Goal: Information Seeking & Learning: Learn about a topic

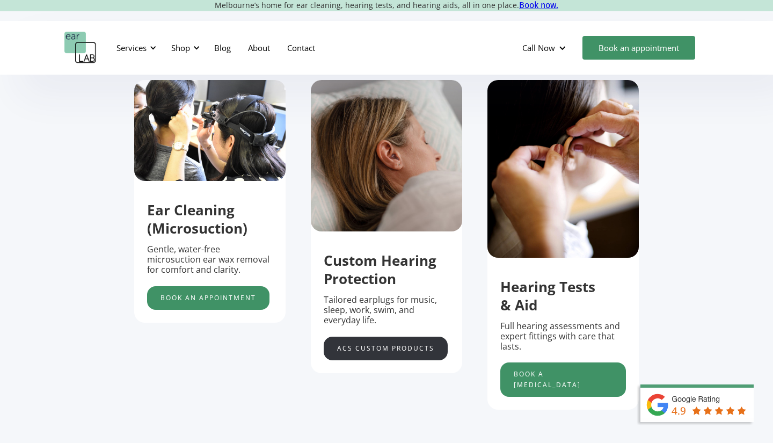
click at [387, 354] on link "acs custom products" at bounding box center [386, 349] width 124 height 24
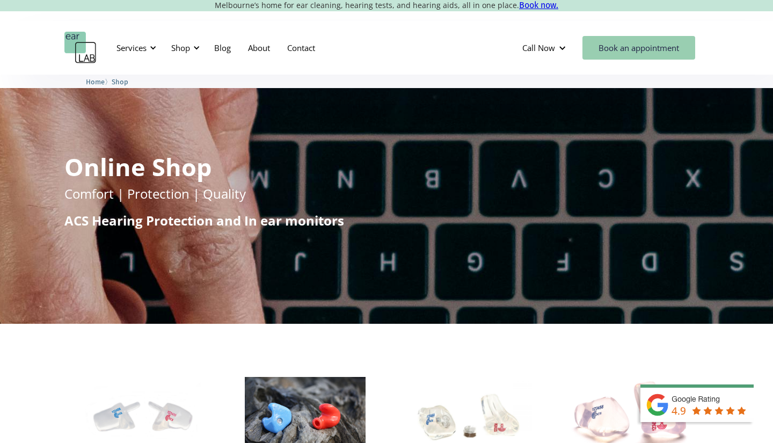
click at [604, 49] on link "Book an appointment" at bounding box center [639, 48] width 113 height 24
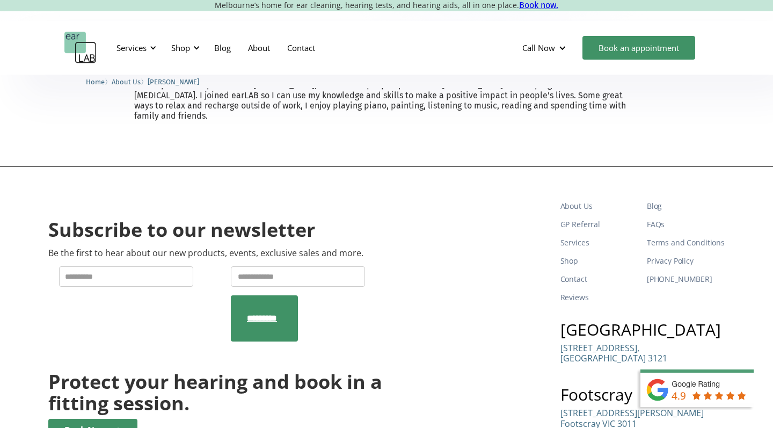
scroll to position [365, 0]
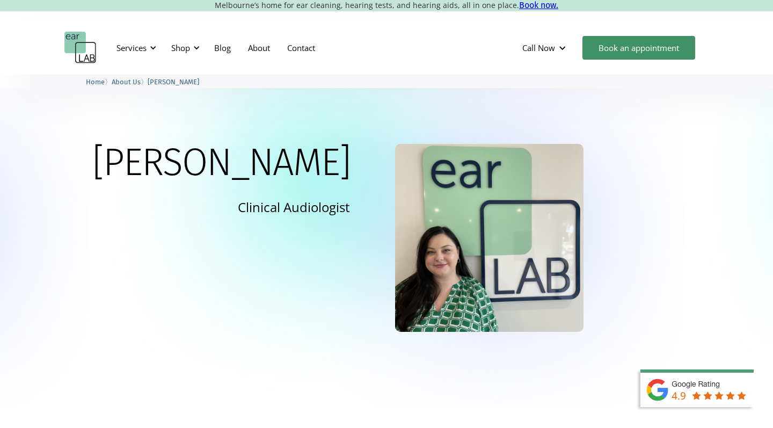
click at [135, 83] on span "About Us" at bounding box center [126, 82] width 29 height 8
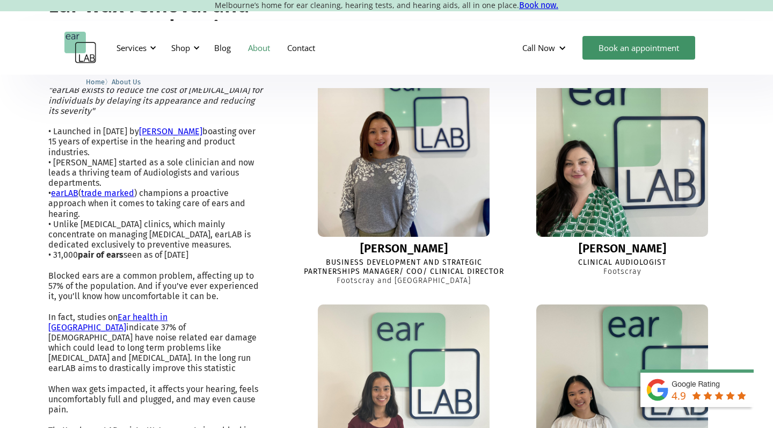
scroll to position [285, 0]
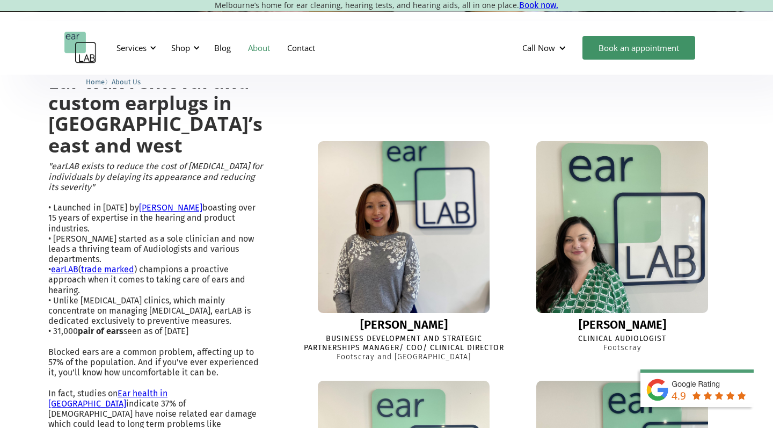
click at [429, 236] on img at bounding box center [403, 227] width 189 height 189
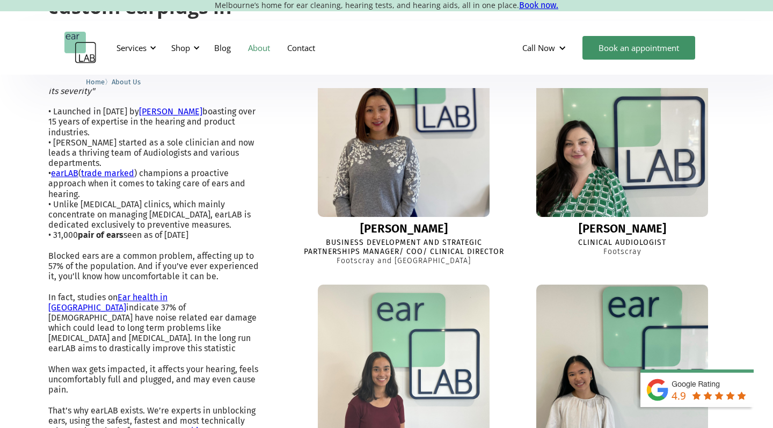
scroll to position [390, 0]
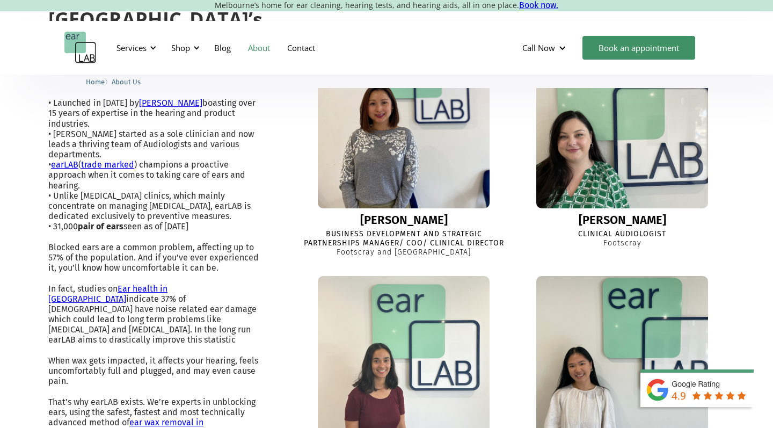
click at [588, 162] on img at bounding box center [622, 122] width 189 height 189
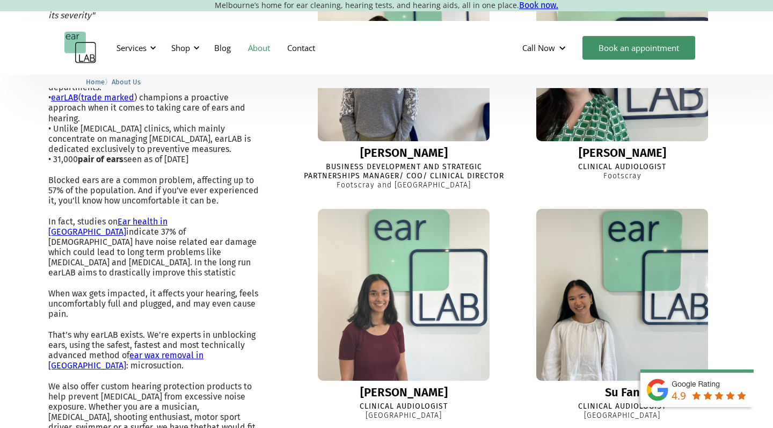
scroll to position [491, 0]
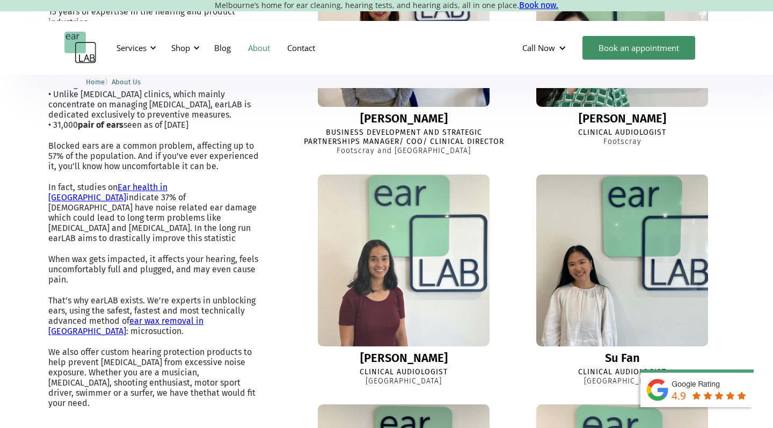
click at [401, 289] on img at bounding box center [403, 260] width 189 height 189
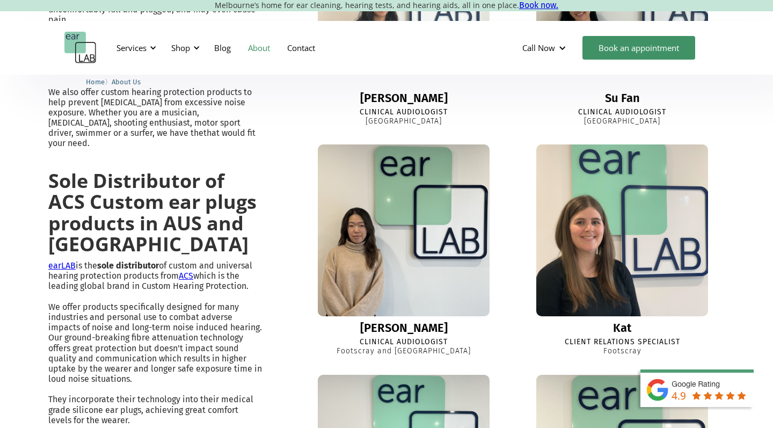
scroll to position [753, 0]
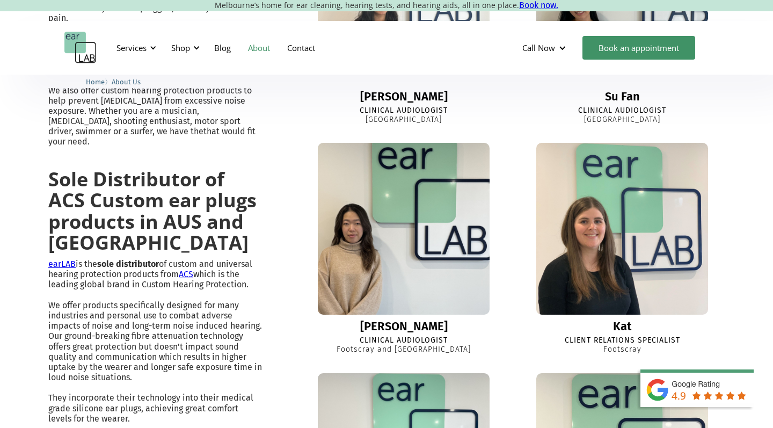
click at [451, 244] on img at bounding box center [403, 228] width 189 height 189
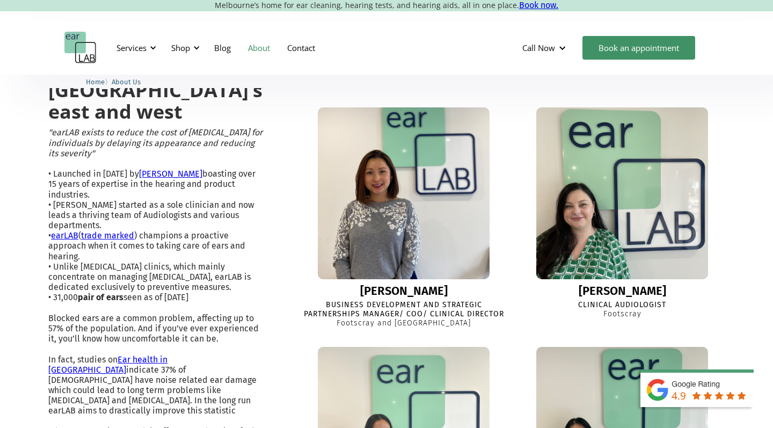
scroll to position [317, 0]
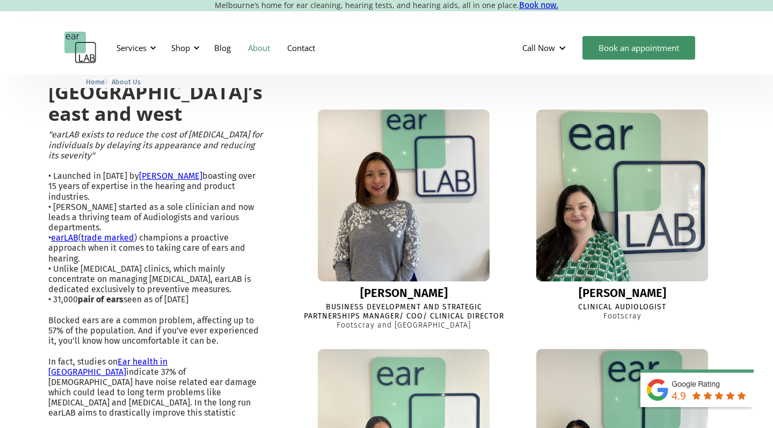
click at [432, 136] on img at bounding box center [403, 195] width 189 height 189
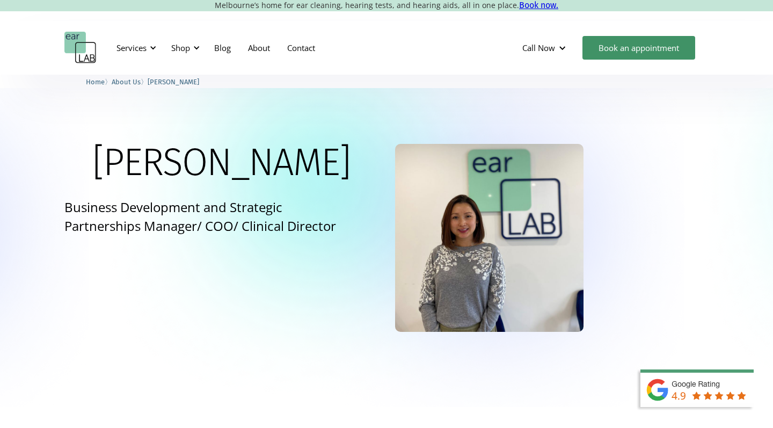
scroll to position [288, 0]
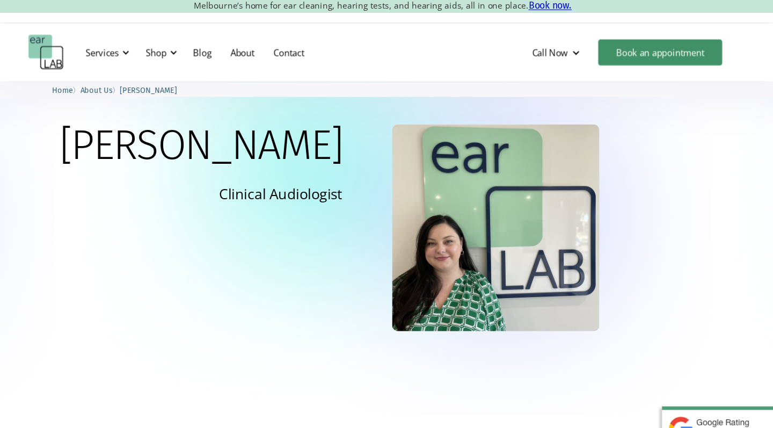
scroll to position [10, 0]
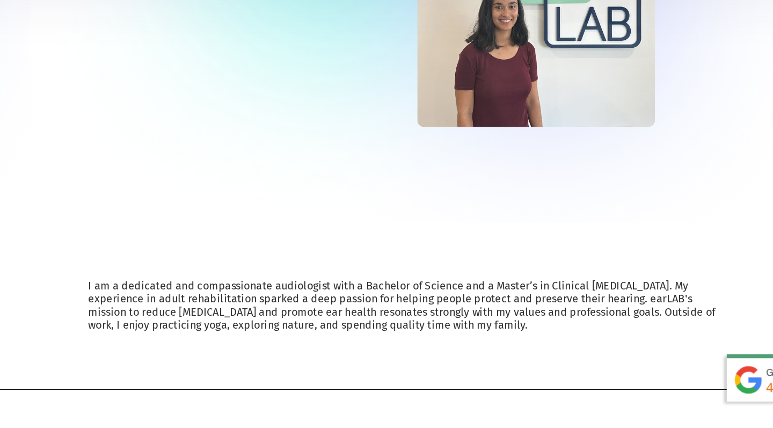
scroll to position [214, 0]
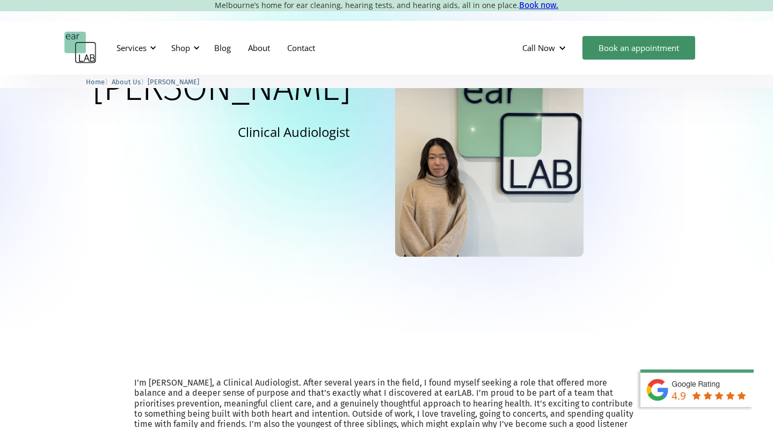
scroll to position [28, 0]
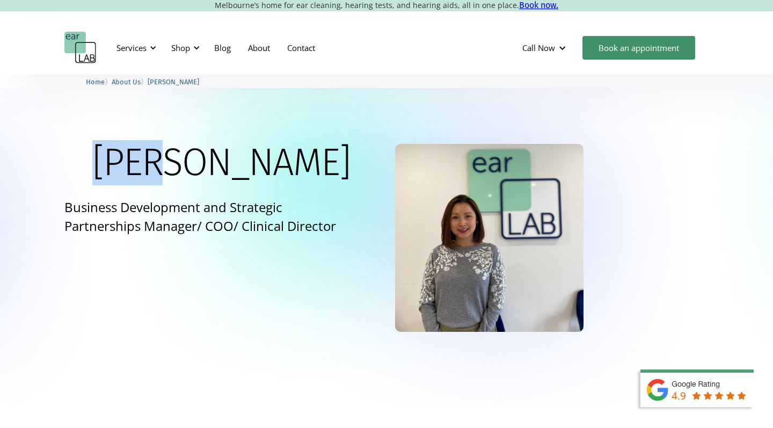
drag, startPoint x: 350, startPoint y: 164, endPoint x: 283, endPoint y: 164, distance: 66.6
click at [283, 164] on div "Lisa Business Development and Strategic Partnerships Manager/ COO/ Clinical Dir…" at bounding box center [207, 193] width 286 height 99
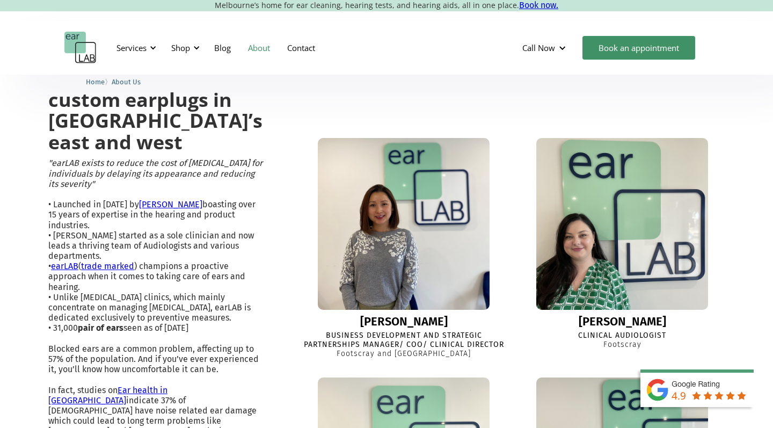
scroll to position [108, 0]
